Goal: Navigation & Orientation: Go to known website

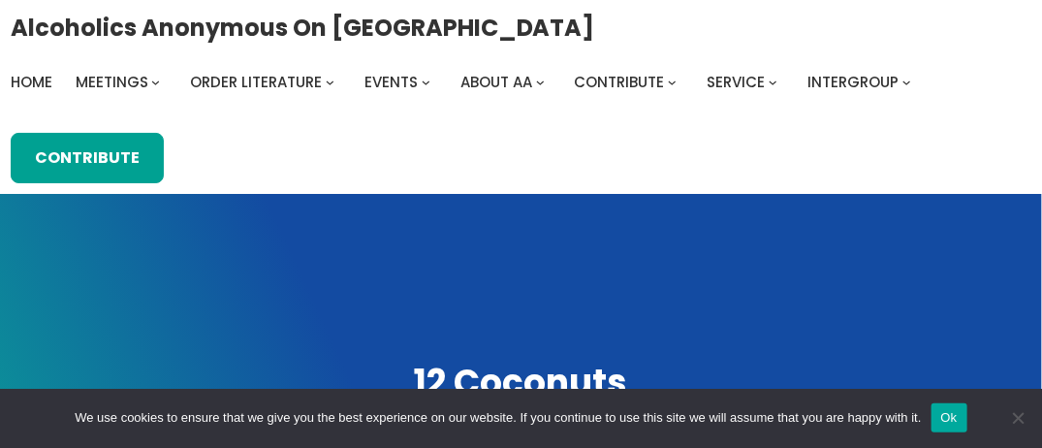
click at [16, 77] on span "Home" at bounding box center [32, 82] width 42 height 20
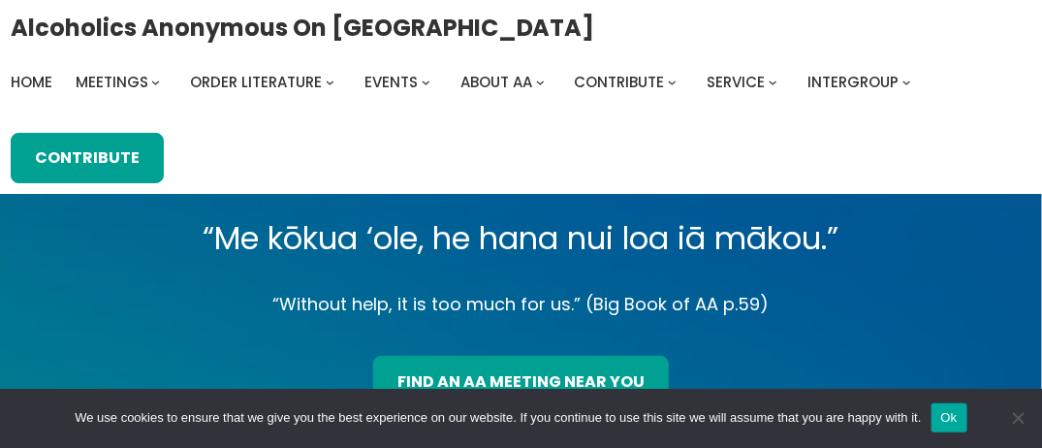
click at [24, 87] on span "Home" at bounding box center [32, 82] width 42 height 20
click at [24, 81] on span "Home" at bounding box center [32, 82] width 42 height 20
